Goal: Task Accomplishment & Management: Complete application form

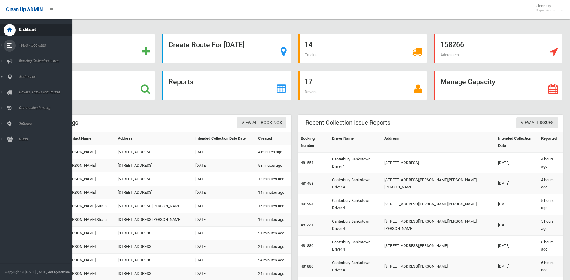
click at [0, 44] on html "Clean Up ADMIN Clean Up Super Admin Logout Add Booking" at bounding box center [285, 140] width 570 height 280
click at [1, 44] on link "Tasks / Bookings" at bounding box center [38, 46] width 77 height 12
click at [26, 87] on span "Search" at bounding box center [44, 89] width 54 height 4
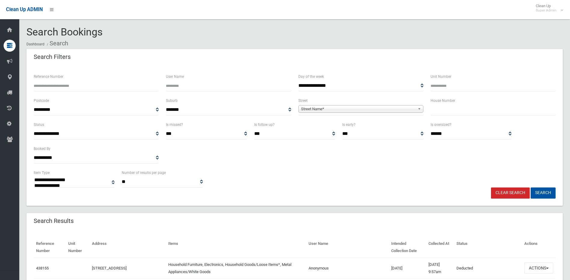
select select
click at [439, 112] on input "text" at bounding box center [493, 109] width 125 height 11
type input "**"
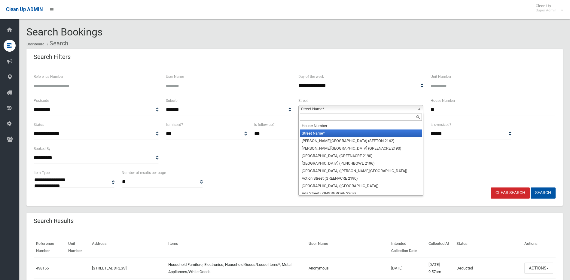
click at [307, 109] on span "Street Name*" at bounding box center [358, 109] width 114 height 7
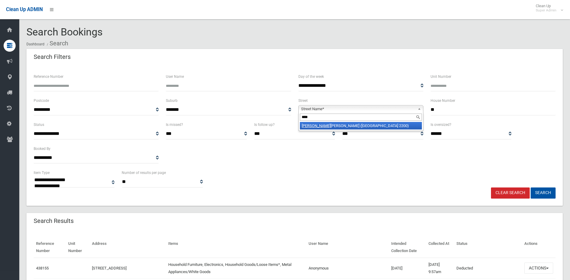
type input "****"
click at [321, 123] on li "Wini fred Street (CONDELL PARK 2200)" at bounding box center [361, 126] width 122 height 8
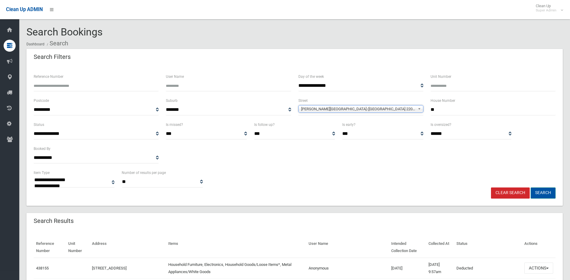
click at [543, 192] on button "Search" at bounding box center [543, 193] width 25 height 11
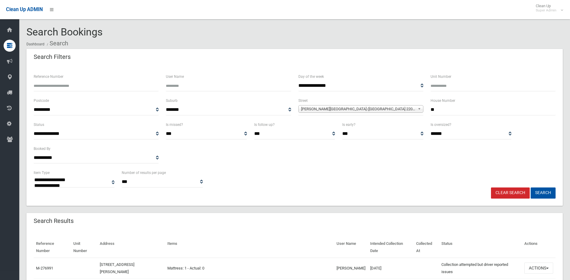
select select
click at [547, 267] on button "Actions" at bounding box center [539, 268] width 29 height 11
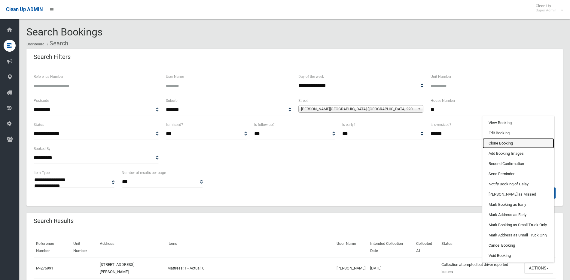
click at [490, 140] on link "Clone Booking" at bounding box center [519, 143] width 72 height 10
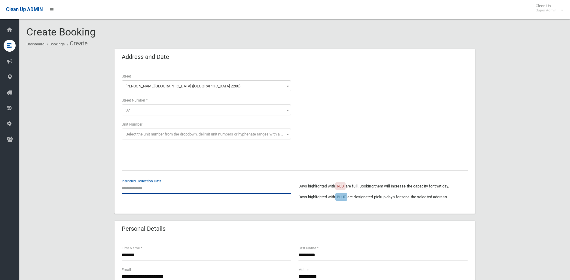
click at [162, 188] on input "text" at bounding box center [207, 188] width 170 height 11
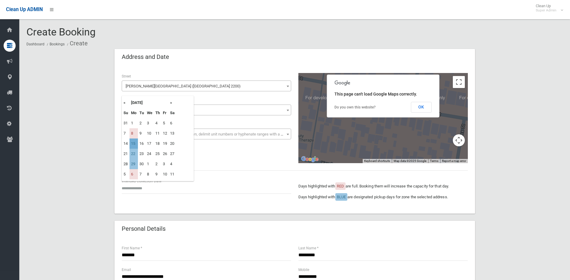
click at [133, 143] on td "15" at bounding box center [134, 144] width 8 height 10
type input "**********"
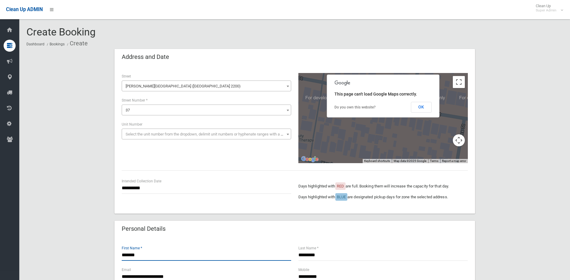
type input "*******"
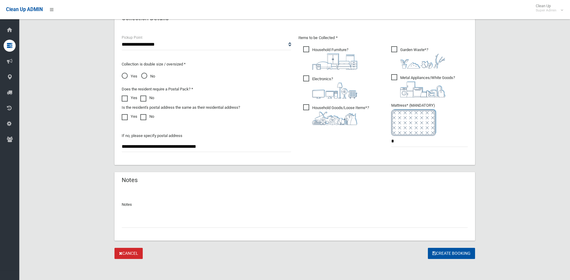
scroll to position [315, 0]
type input "*********"
click at [125, 74] on span "Yes" at bounding box center [130, 75] width 16 height 7
click at [305, 48] on span "Household Furniture ?" at bounding box center [330, 57] width 54 height 23
click at [394, 49] on span "Garden Waste* ?" at bounding box center [418, 57] width 54 height 22
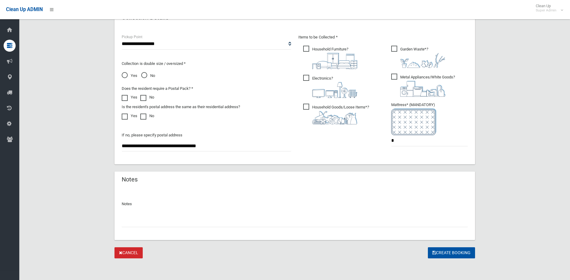
click at [396, 75] on span "Metal Appliances/White Goods ?" at bounding box center [423, 85] width 64 height 23
click at [307, 77] on span "Electronics ?" at bounding box center [330, 86] width 54 height 23
click at [307, 110] on span "Household Goods/Loose Items* ?" at bounding box center [336, 114] width 66 height 21
click at [402, 142] on input "*" at bounding box center [429, 140] width 77 height 11
type input "*"
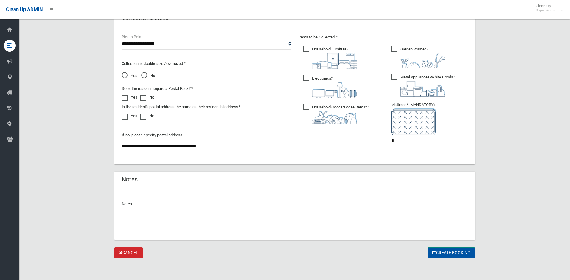
click at [448, 251] on button "Create Booking" at bounding box center [451, 252] width 47 height 11
